Goal: Information Seeking & Learning: Learn about a topic

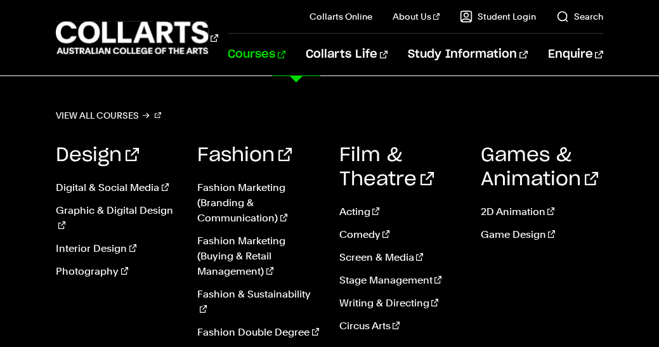
click at [285, 55] on link "Courses" at bounding box center [257, 55] width 58 height 42
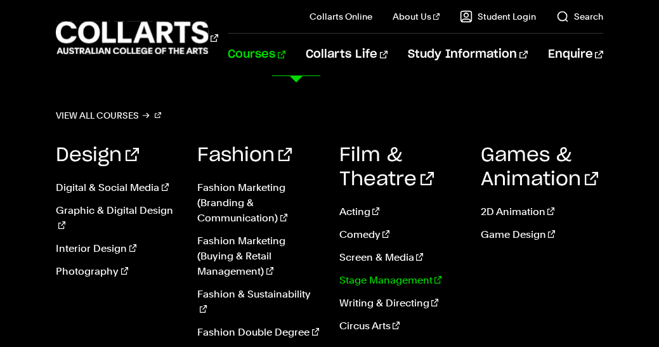
scroll to position [166, 0]
click at [124, 110] on link "View all courses" at bounding box center [108, 116] width 105 height 18
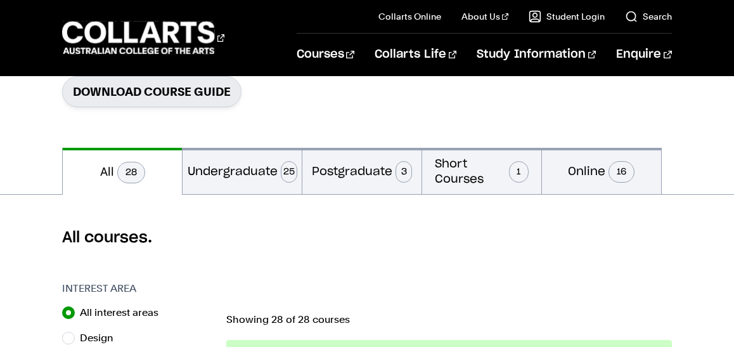
scroll to position [213, 0]
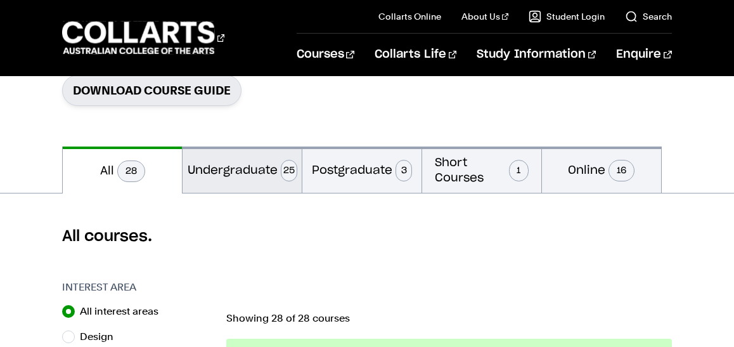
click at [256, 185] on button "Undergraduate 25" at bounding box center [242, 169] width 119 height 46
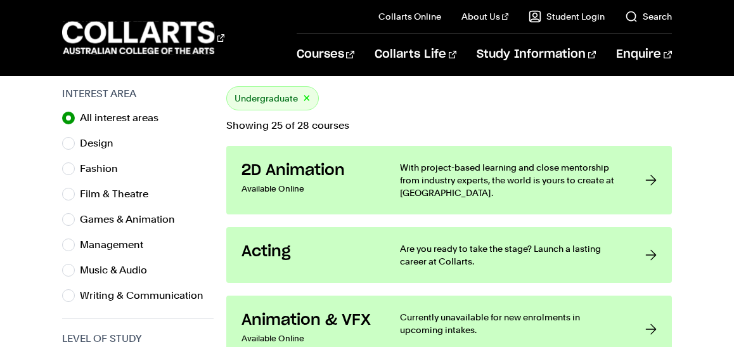
scroll to position [424, 0]
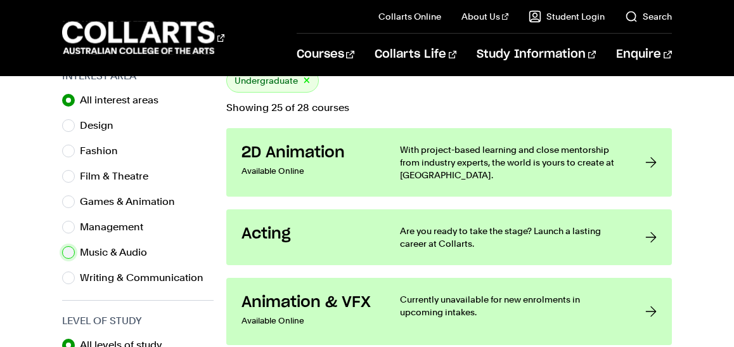
click at [69, 252] on input "Music & Audio" at bounding box center [68, 252] width 13 height 13
radio input "true"
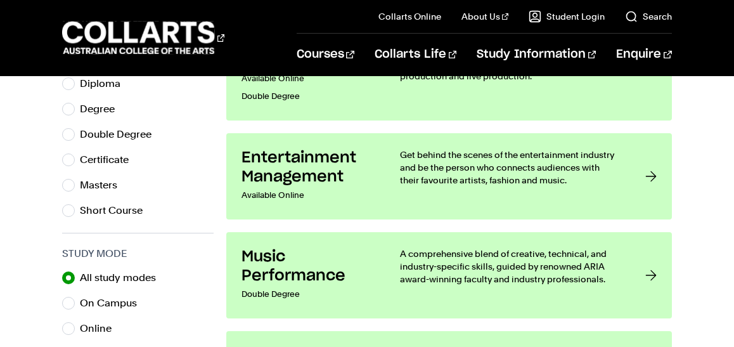
scroll to position [709, 0]
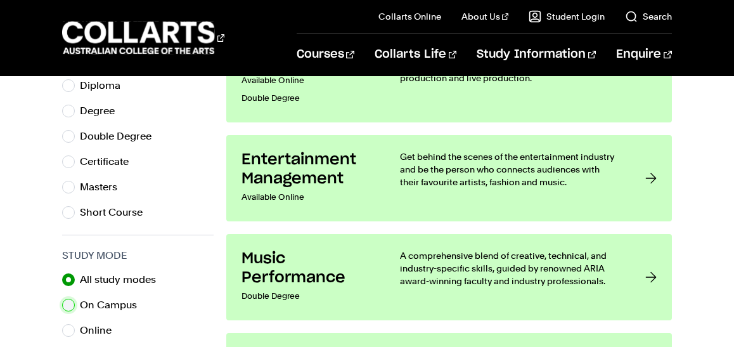
click at [69, 304] on input "On Campus" at bounding box center [68, 305] width 13 height 13
radio input "true"
click at [70, 283] on input "All study modes" at bounding box center [68, 279] width 13 height 13
radio input "true"
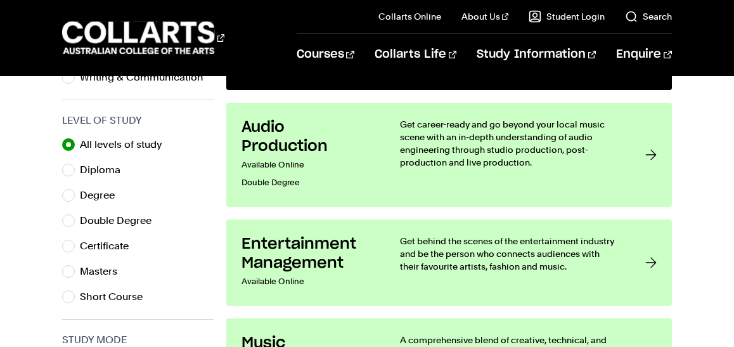
scroll to position [613, 0]
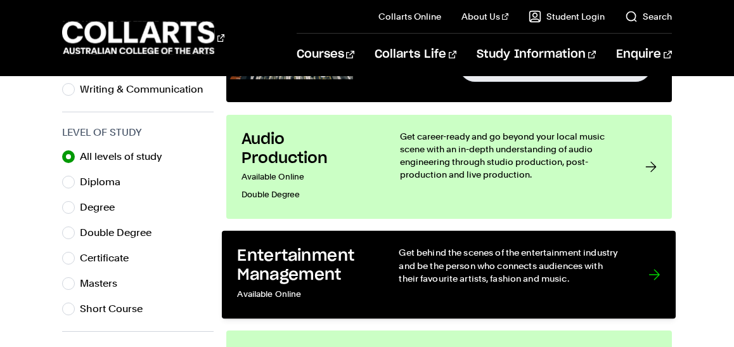
click at [356, 261] on h3 "Entertainment Management" at bounding box center [306, 265] width 136 height 39
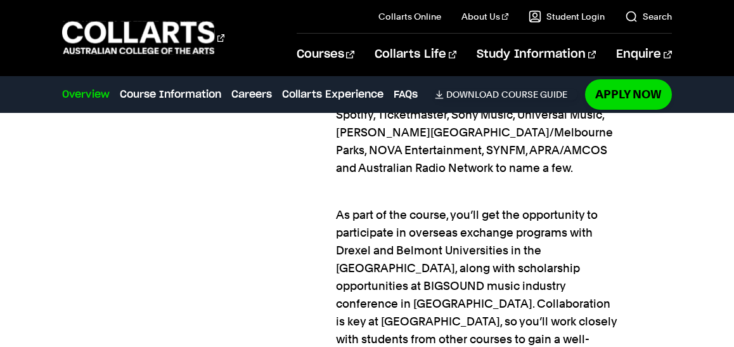
scroll to position [1927, 0]
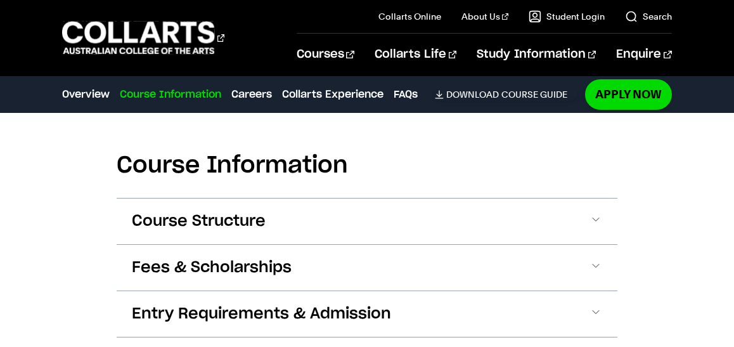
click at [453, 245] on button "Fees & Scholarships" at bounding box center [367, 268] width 501 height 46
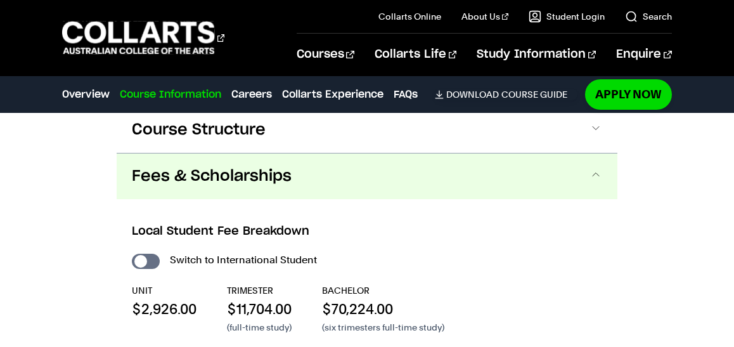
scroll to position [2203, 0]
